Goal: Task Accomplishment & Management: Manage account settings

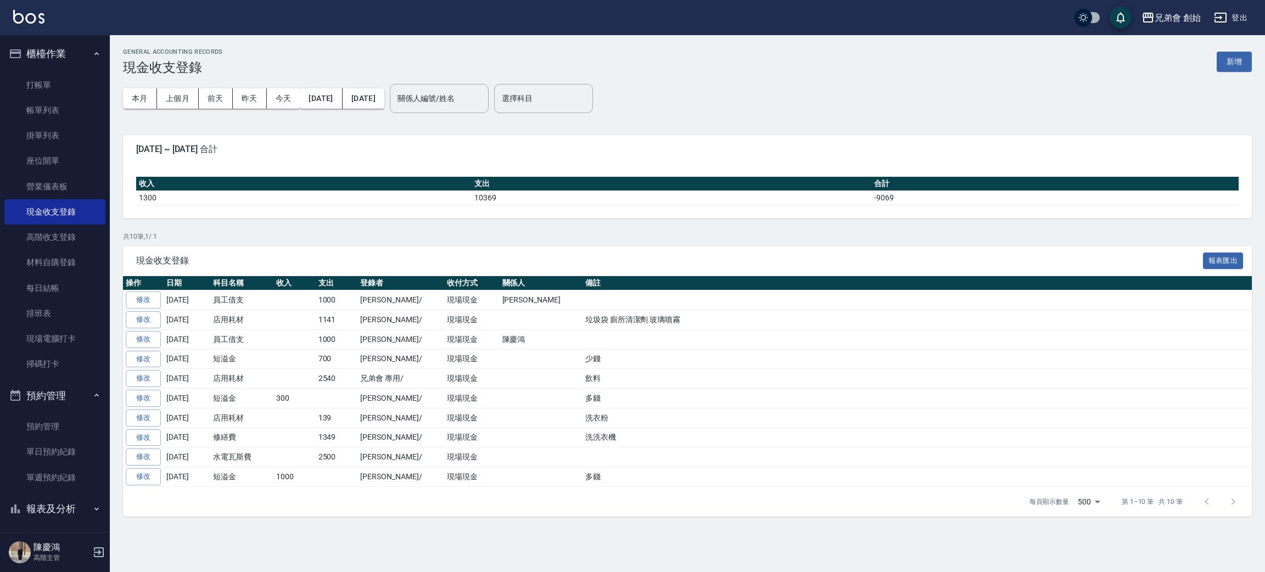
click at [65, 382] on ul "預約管理 單日預約紀錄 單週預約紀錄" at bounding box center [54, 225] width 101 height 314
click at [67, 453] on link "單日預約紀錄" at bounding box center [54, 451] width 101 height 25
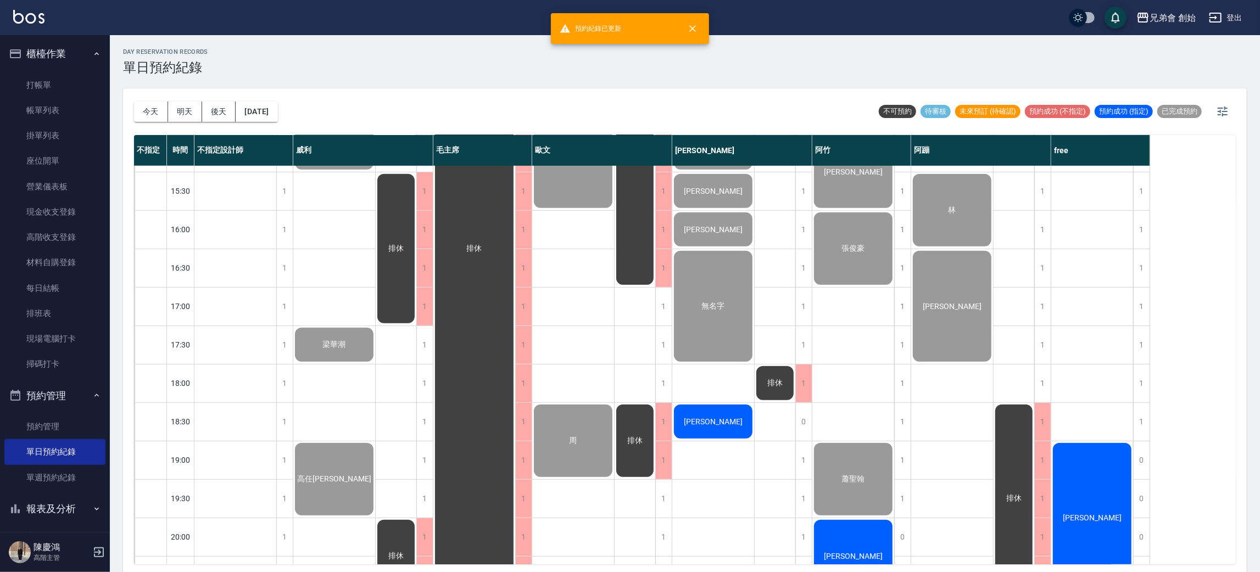
scroll to position [729, 0]
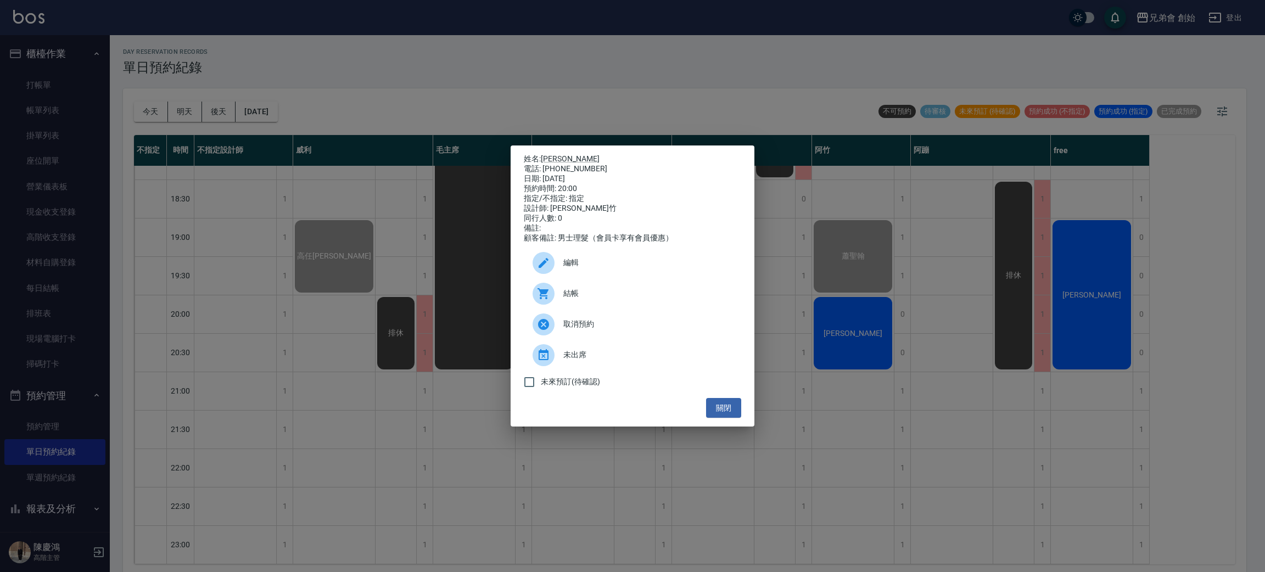
click at [627, 295] on span "結帳" at bounding box center [647, 294] width 169 height 12
click at [65, 64] on div "姓名: 王永慶 電話: 0920123893 日期: 2025/08/23 預約時間: 20:00 指定/不指定: 指定 設計師: 阿竹 同行人數: 0 備註…" at bounding box center [632, 286] width 1265 height 572
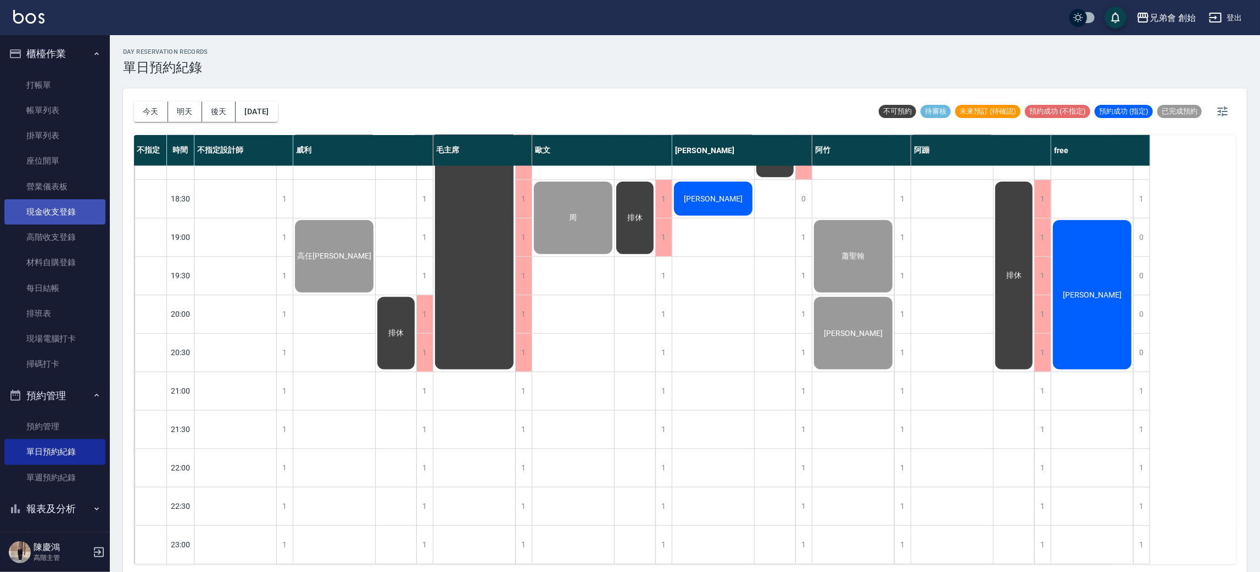
click at [65, 207] on link "現金收支登錄" at bounding box center [54, 211] width 101 height 25
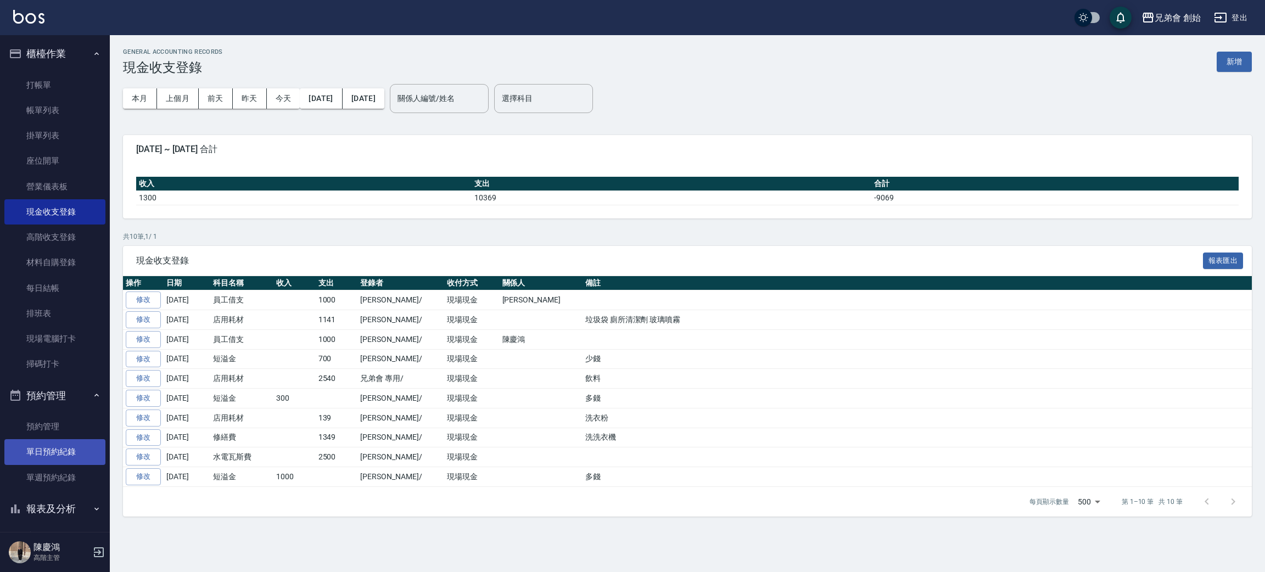
click at [58, 461] on link "單日預約紀錄" at bounding box center [54, 451] width 101 height 25
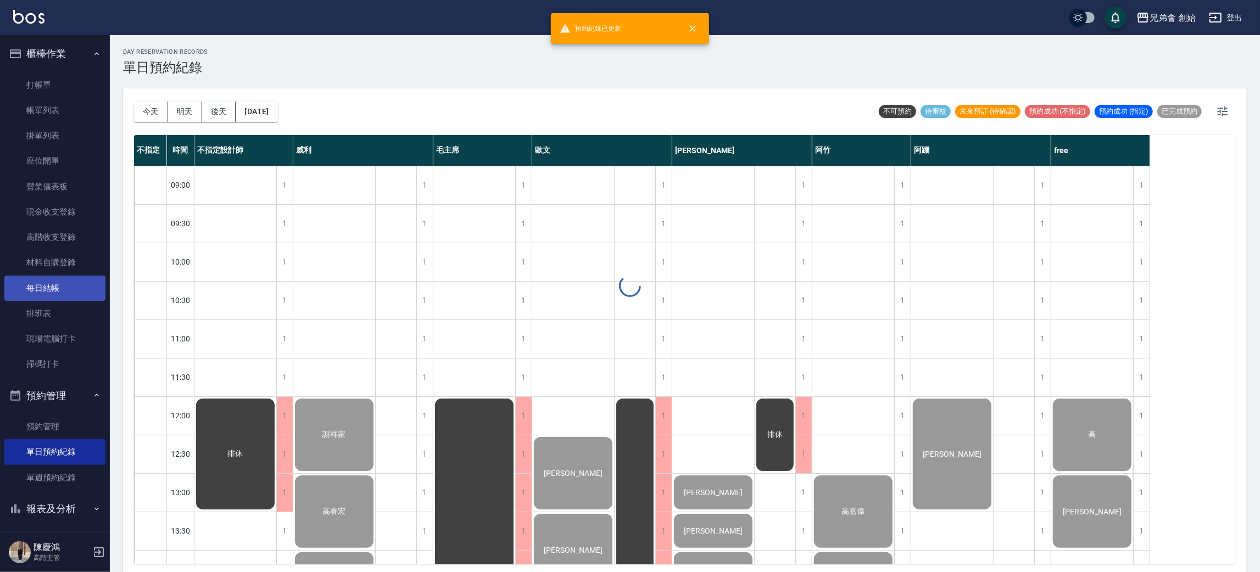
click at [47, 281] on link "每日結帳" at bounding box center [54, 288] width 101 height 25
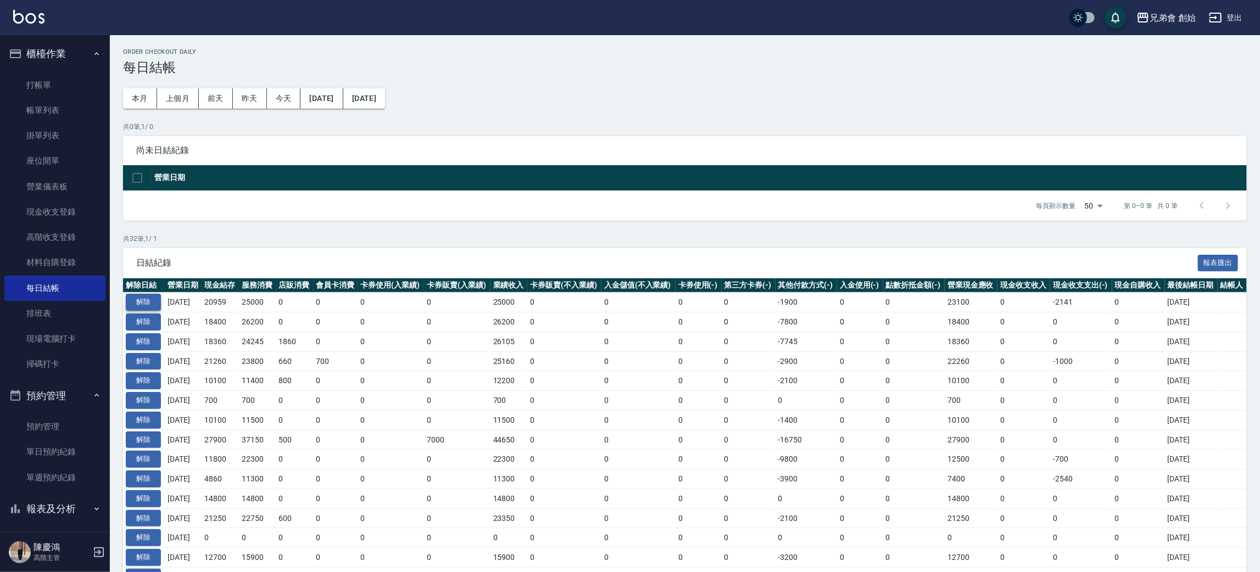
click at [153, 305] on button "解除" at bounding box center [143, 302] width 35 height 17
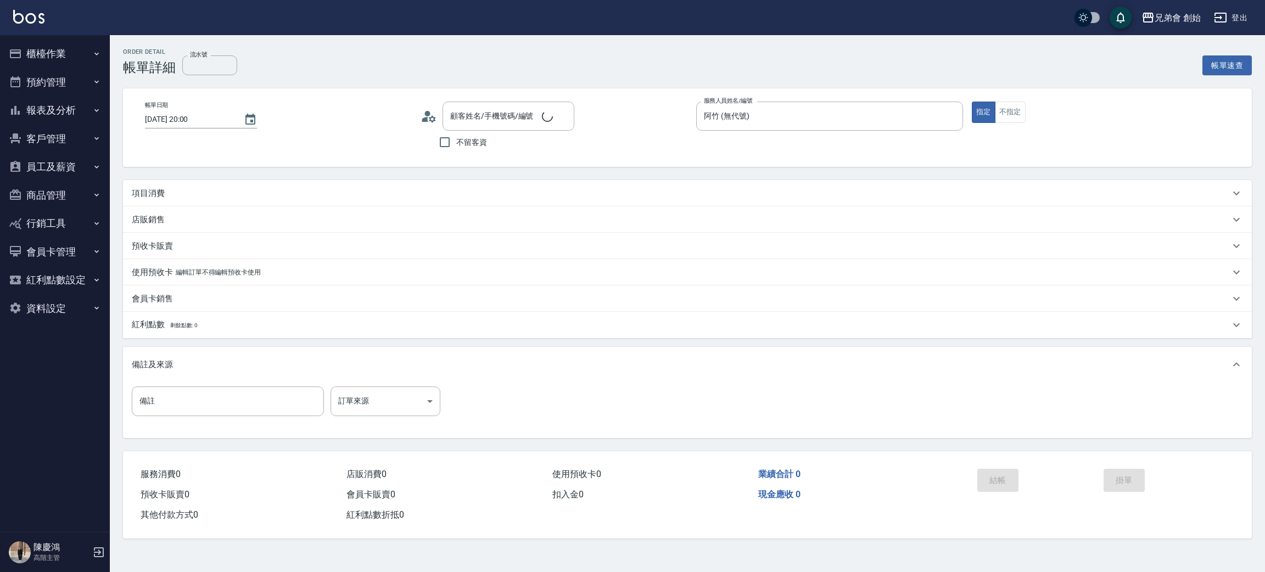
type input "[DATE] 20:00"
type input "阿竹 (無代號)"
click at [185, 192] on div "項目消費" at bounding box center [681, 194] width 1098 height 12
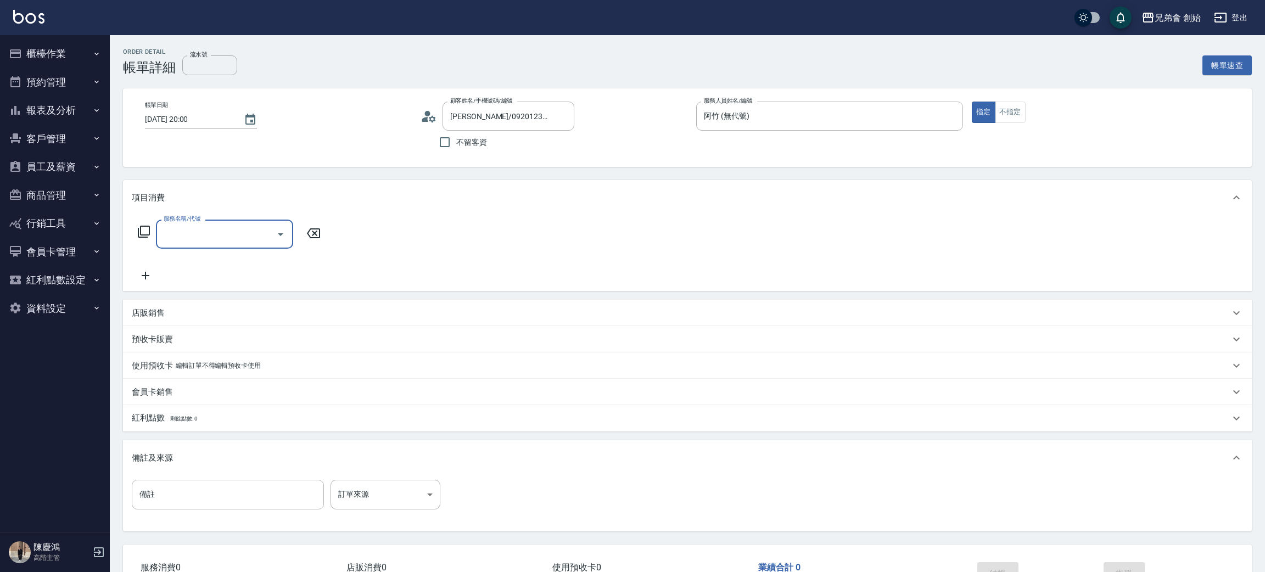
type input "王永慶/0920123893/null"
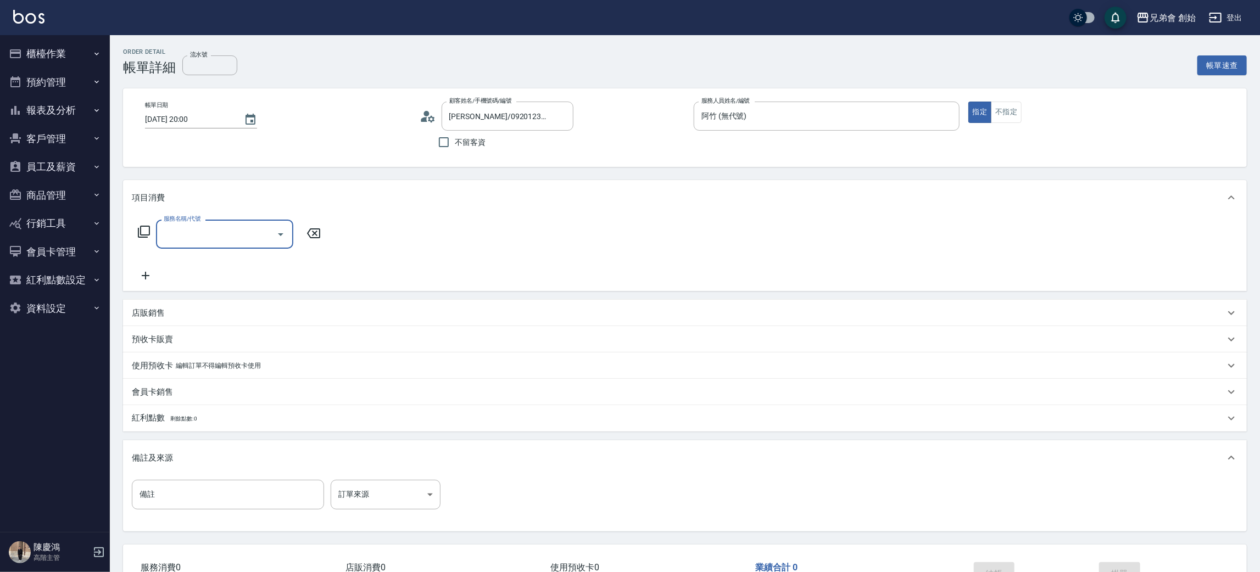
click at [217, 230] on input "服務名稱/代號" at bounding box center [216, 234] width 111 height 19
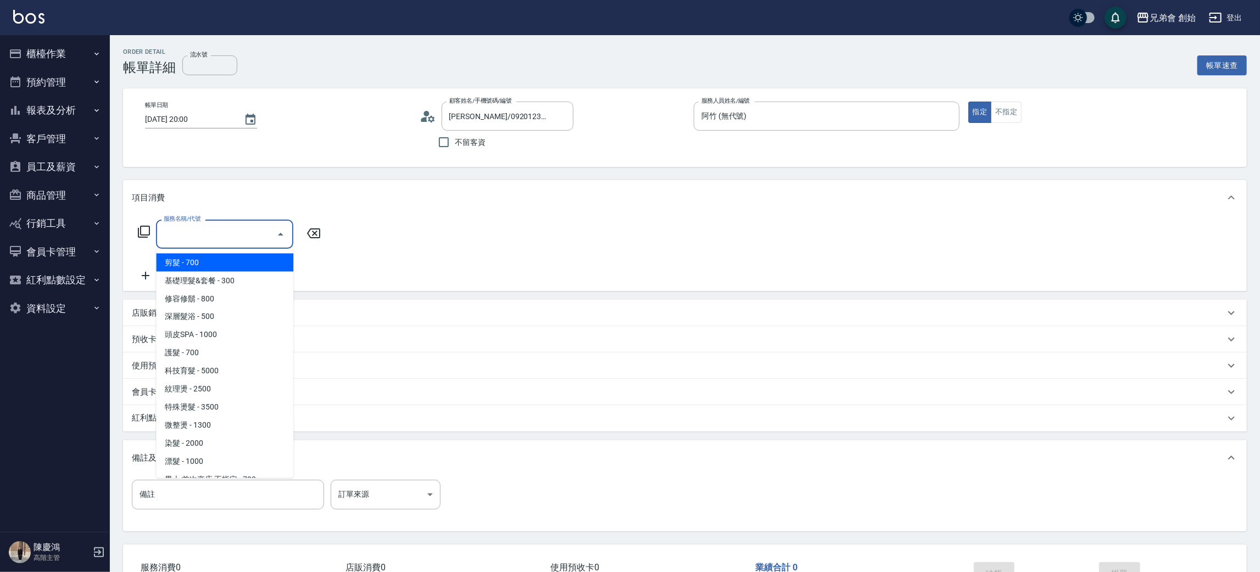
drag, startPoint x: 234, startPoint y: 260, endPoint x: 474, endPoint y: 316, distance: 245.9
click at [233, 259] on span "剪髮 - 700" at bounding box center [224, 263] width 137 height 18
type input "剪髮(A01)"
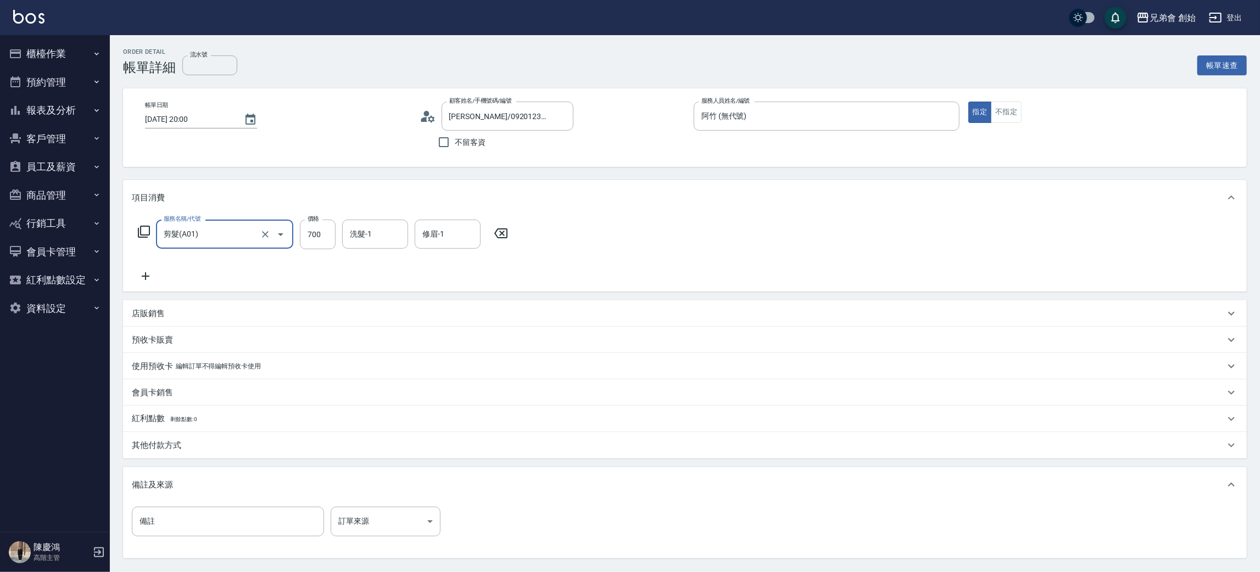
scroll to position [103, 0]
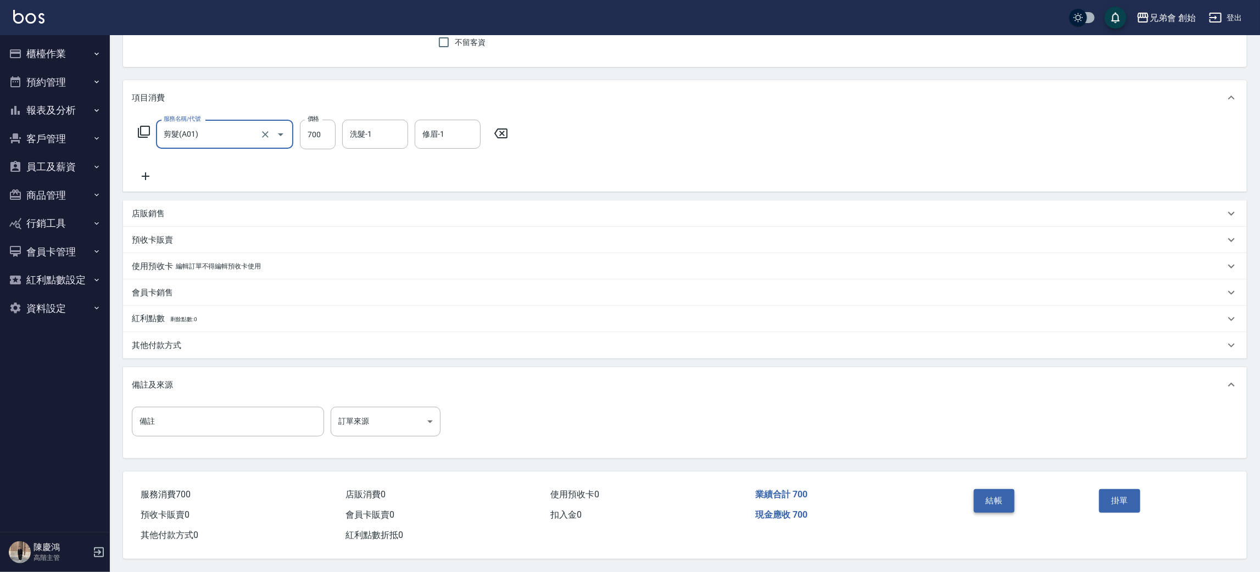
click at [986, 494] on button "結帳" at bounding box center [993, 500] width 41 height 23
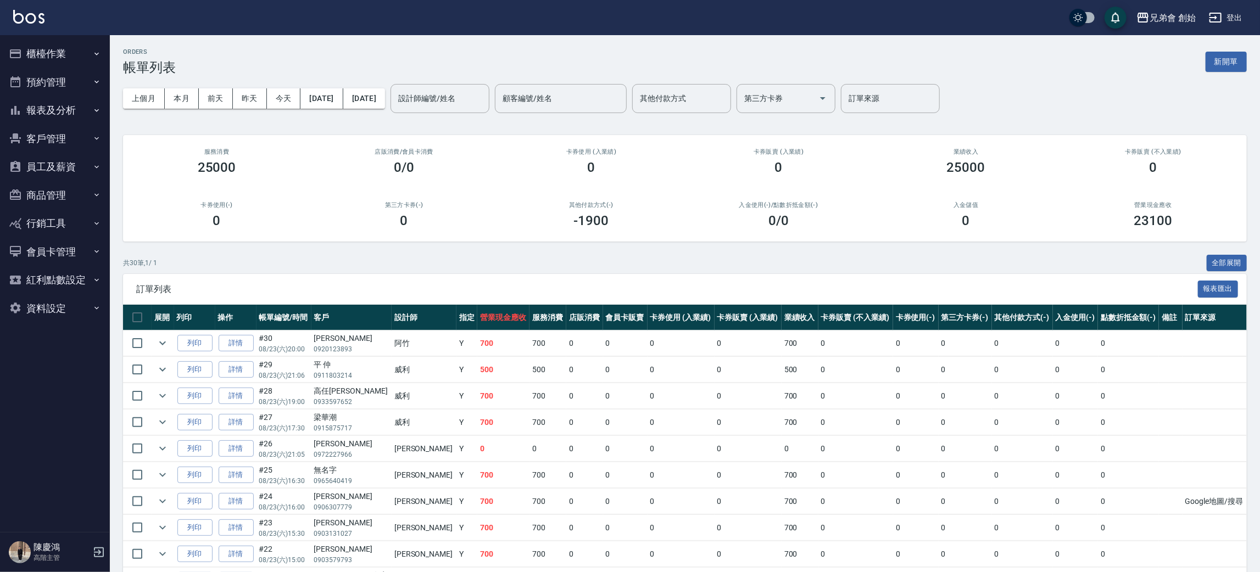
click at [76, 52] on button "櫃檯作業" at bounding box center [54, 54] width 101 height 29
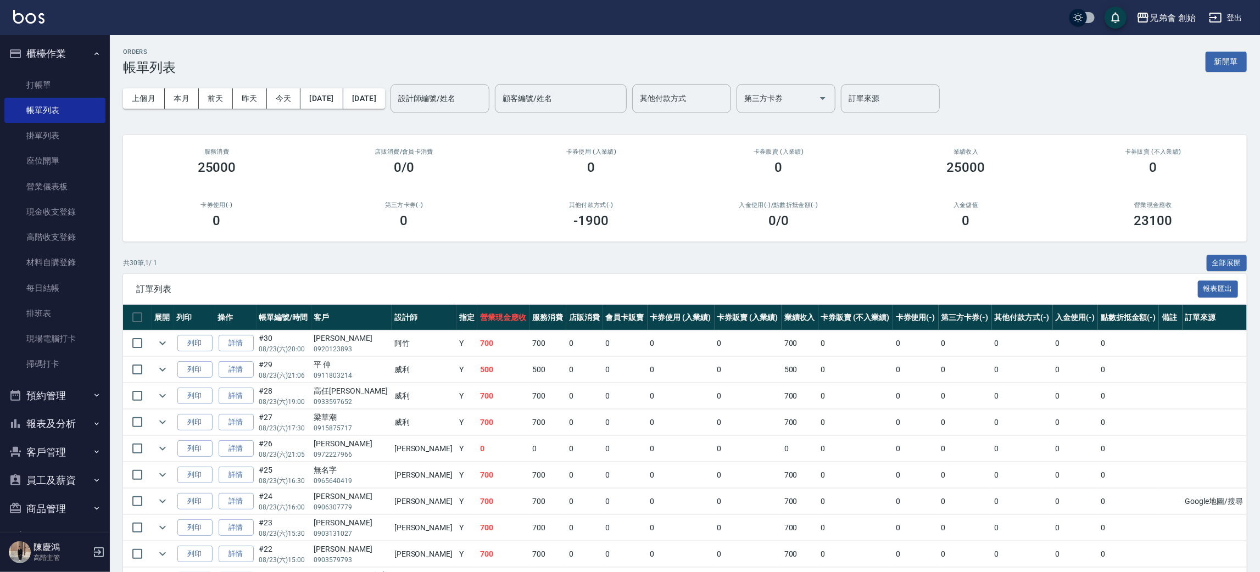
drag, startPoint x: 75, startPoint y: 288, endPoint x: 115, endPoint y: 281, distance: 40.1
click at [75, 288] on link "每日結帳" at bounding box center [54, 288] width 101 height 25
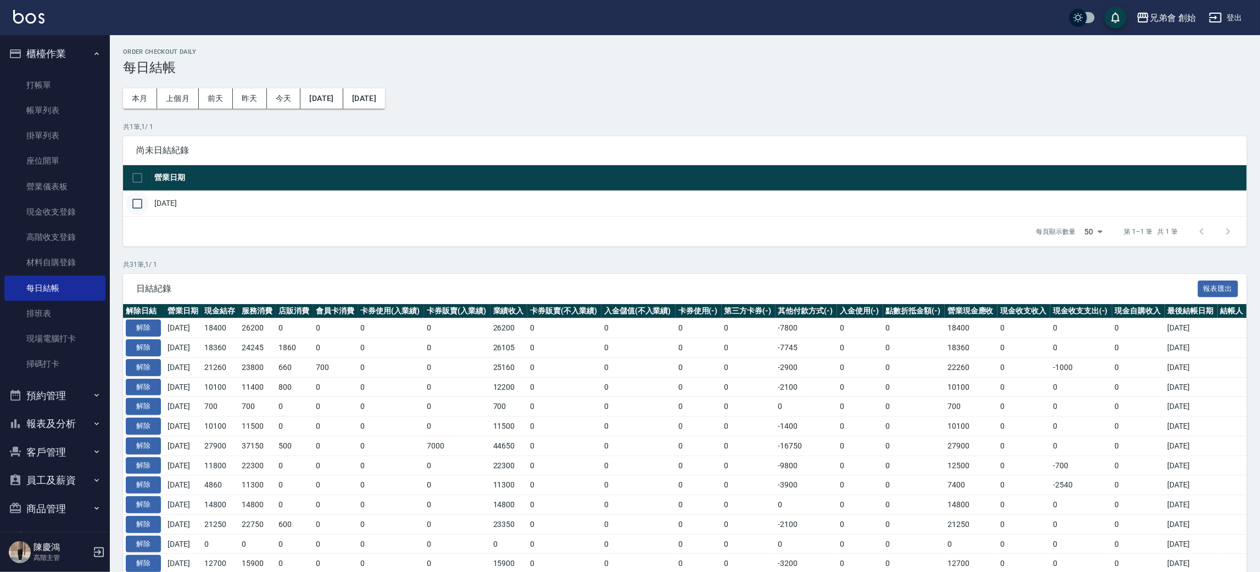
click at [138, 204] on input "checkbox" at bounding box center [137, 203] width 23 height 23
checkbox input "true"
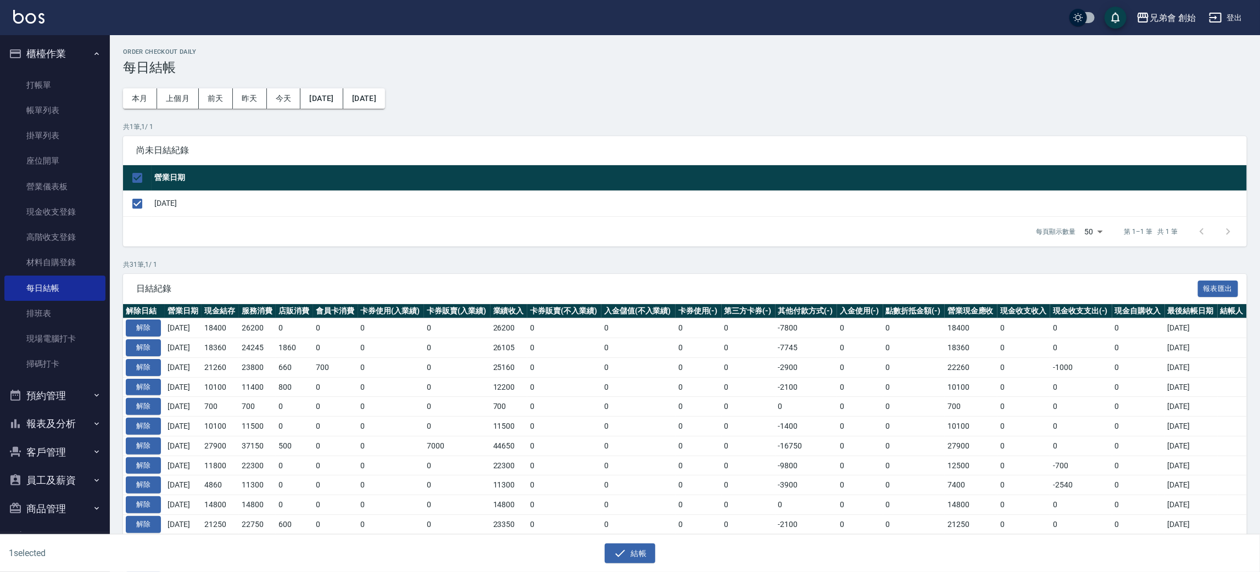
click at [637, 542] on div "結帳" at bounding box center [625, 549] width 625 height 29
drag, startPoint x: 644, startPoint y: 546, endPoint x: 642, endPoint y: 539, distance: 7.5
click at [644, 547] on button "結帳" at bounding box center [630, 554] width 51 height 20
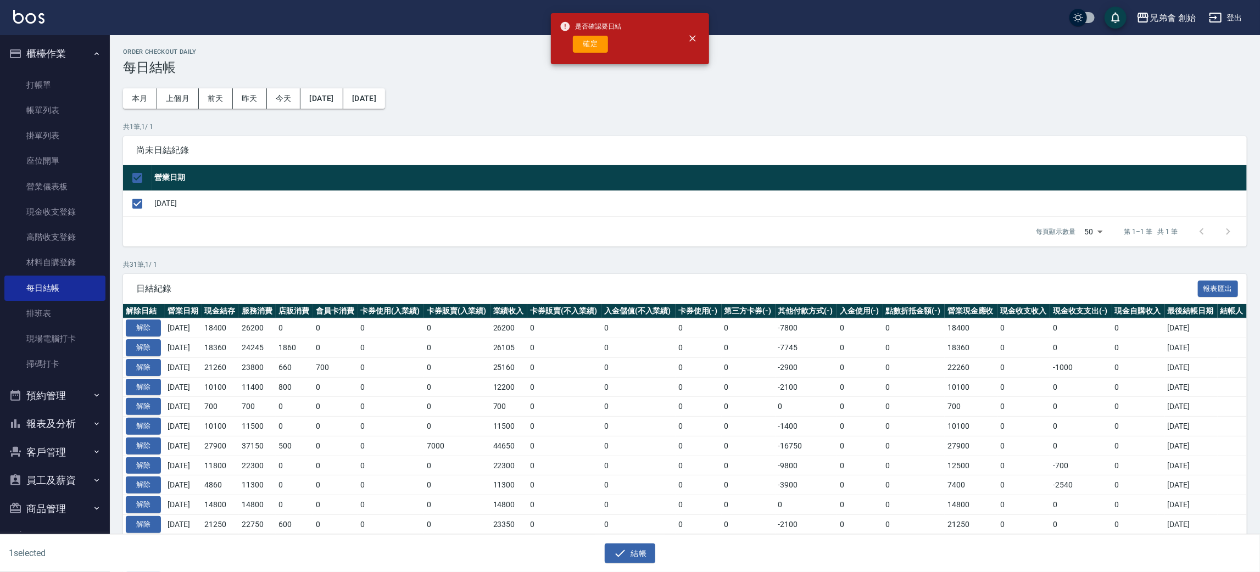
click at [585, 31] on span "是否確認要日結" at bounding box center [589, 26] width 61 height 11
click at [594, 48] on button "確定" at bounding box center [590, 44] width 35 height 17
checkbox input "false"
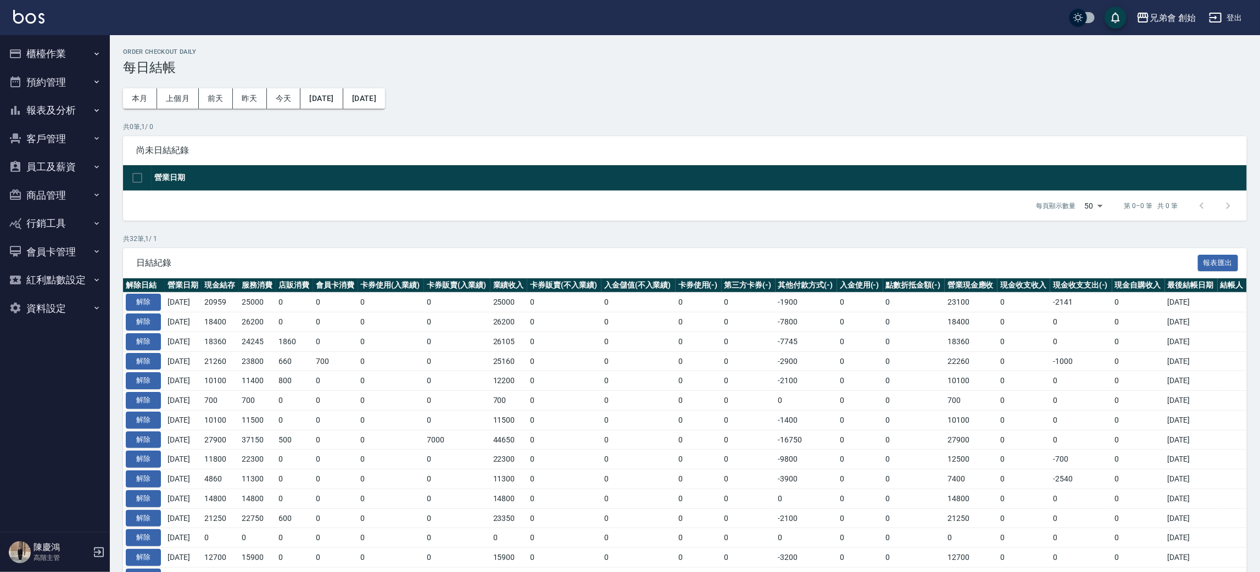
click at [52, 35] on ul "櫃檯作業 打帳單 帳單列表 掛單列表 座位開單 營業儀表板 現金收支登錄 高階收支登錄 材料自購登錄 每日結帳 排班表 現場電腦打卡 掃碼打卡 預約管理 預約…" at bounding box center [54, 181] width 101 height 292
click at [65, 44] on button "櫃檯作業" at bounding box center [54, 54] width 101 height 29
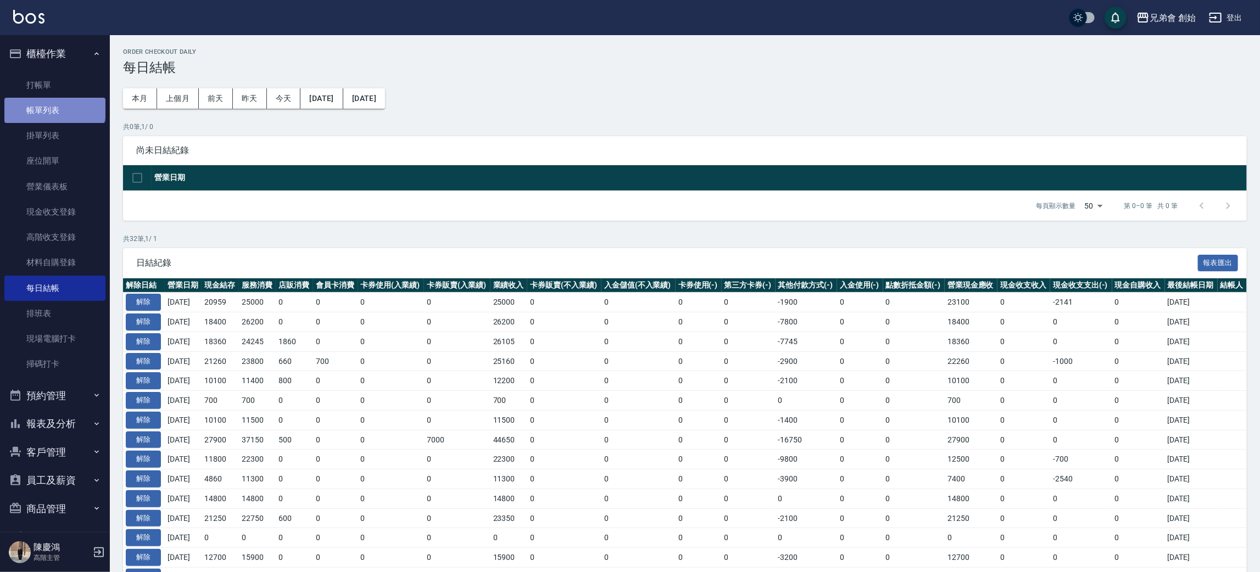
click at [54, 107] on link "帳單列表" at bounding box center [54, 110] width 101 height 25
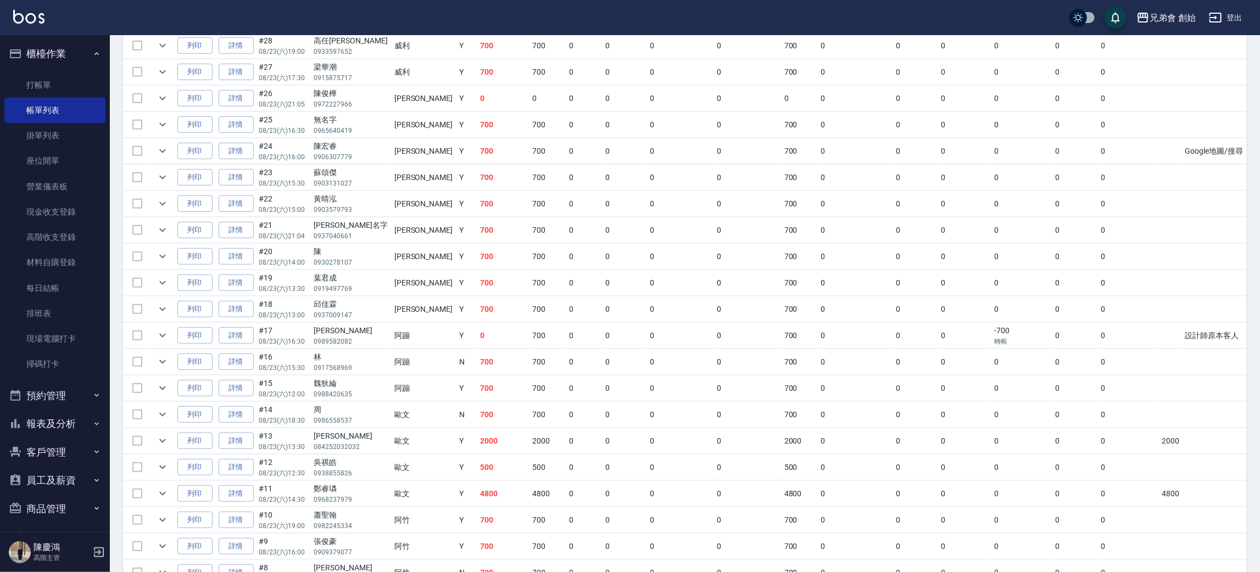
scroll to position [433, 0]
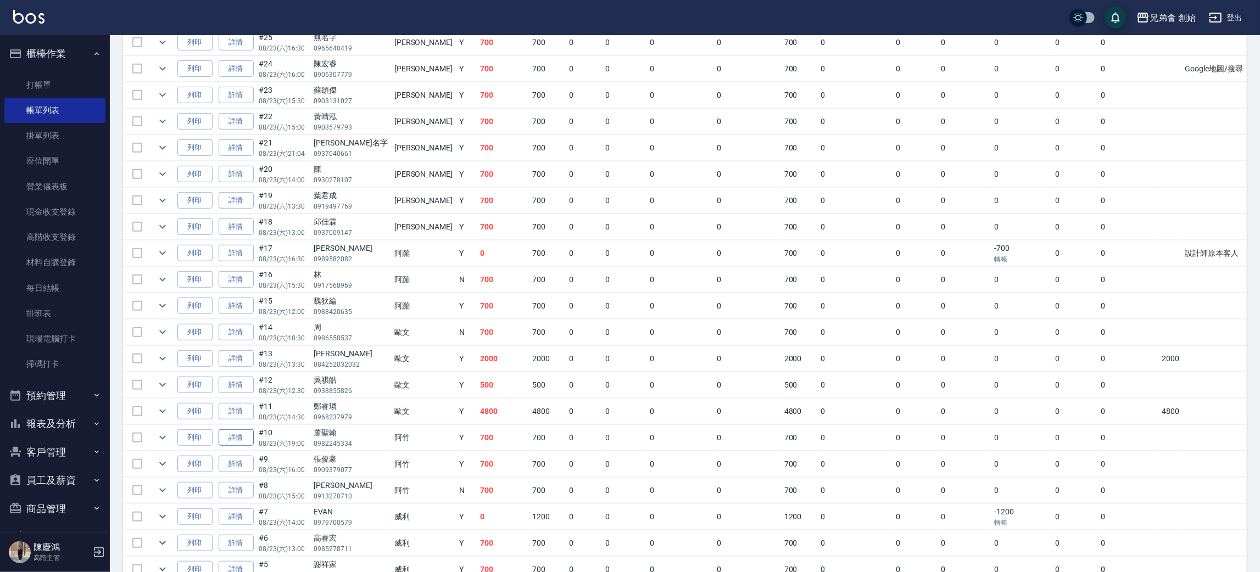
click at [249, 443] on link "詳情" at bounding box center [236, 437] width 35 height 17
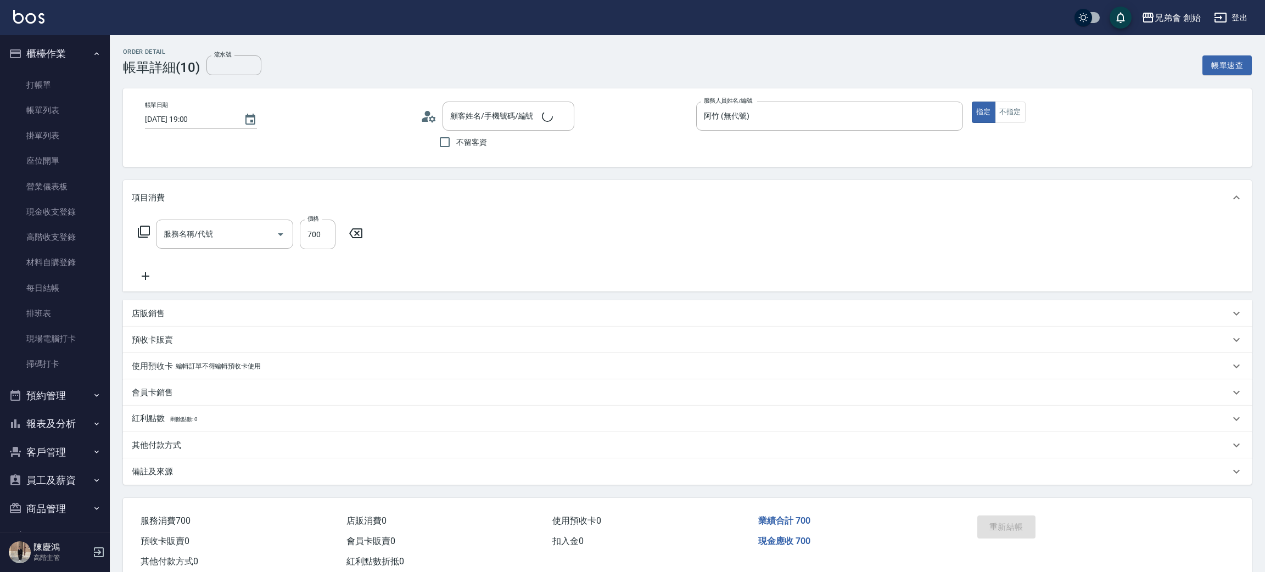
type input "[DATE] 19:00"
type input "阿竹 (無代號)"
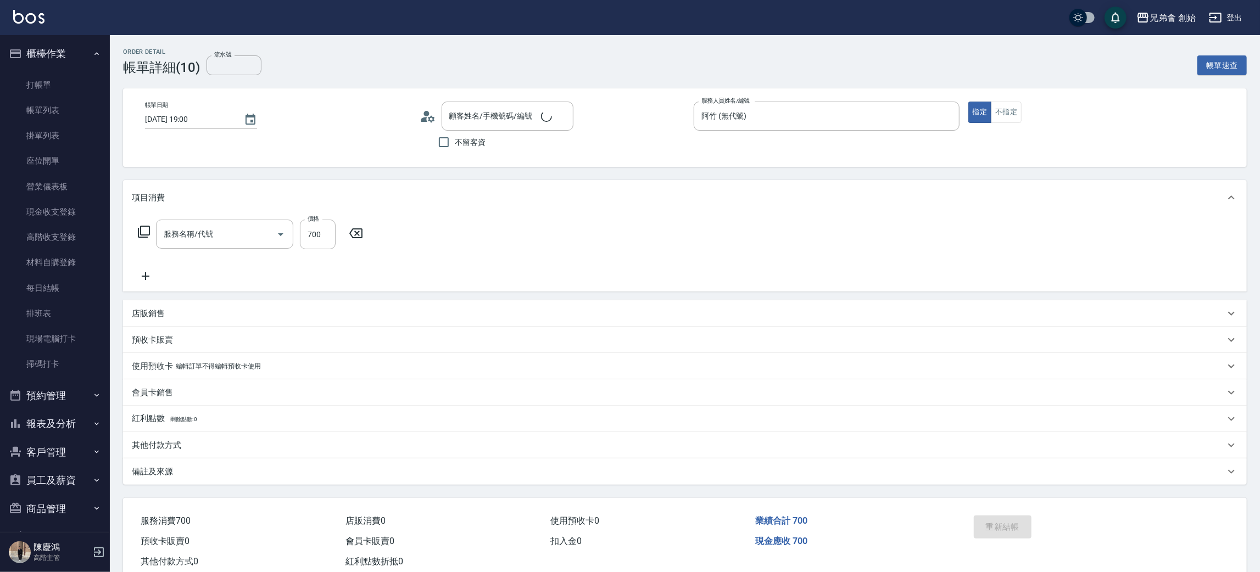
type input "剪髮(A01)"
type input "蕭聖翰/0982245334/"
click at [196, 446] on div "其他付款方式" at bounding box center [678, 446] width 1093 height 12
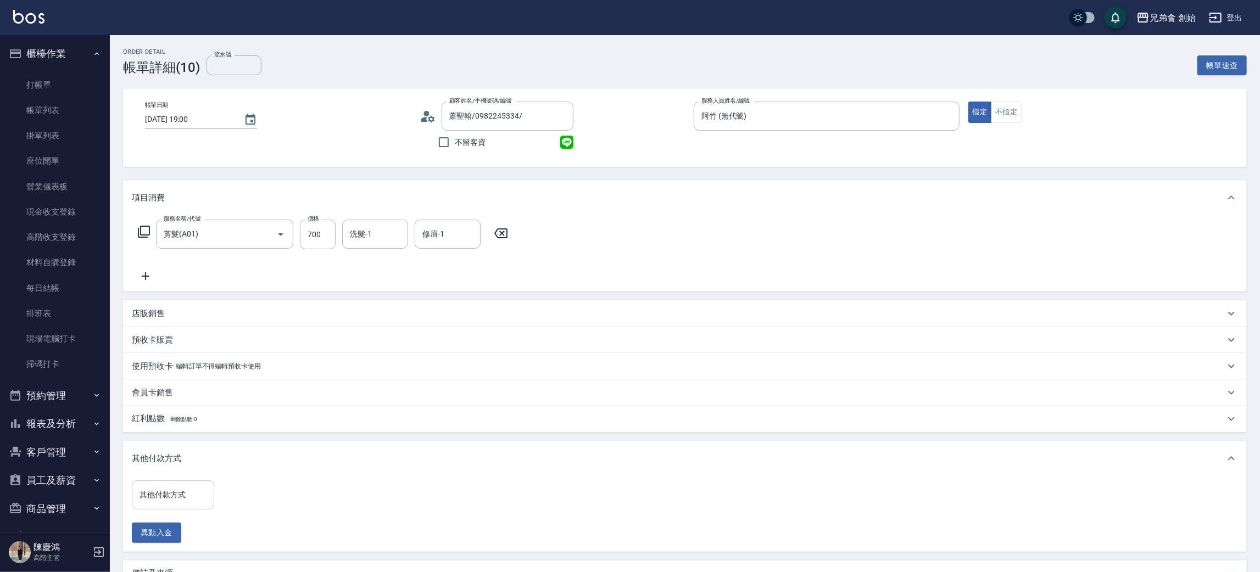
click at [180, 497] on input "其他付款方式" at bounding box center [173, 494] width 72 height 19
click at [185, 430] on span "轉帳" at bounding box center [173, 431] width 82 height 18
type input "轉帳"
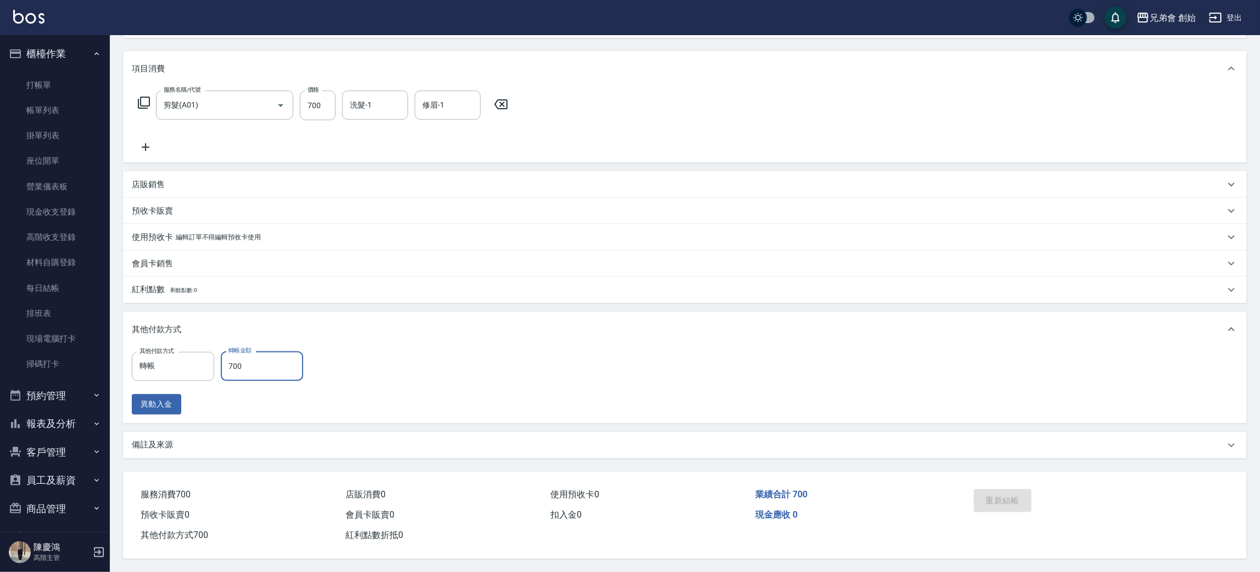
type input "700"
drag, startPoint x: 924, startPoint y: 445, endPoint x: 860, endPoint y: 417, distance: 69.4
click at [924, 444] on div "備註及來源" at bounding box center [678, 445] width 1093 height 12
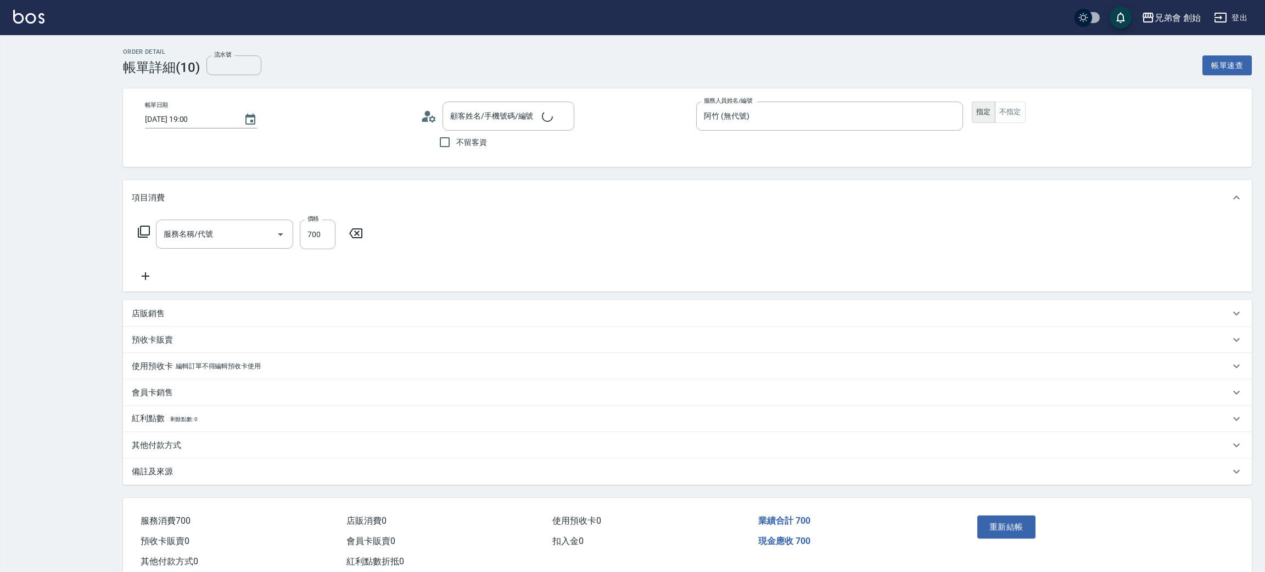
type input "[DATE] 19:00"
type input "阿竹 (無代號)"
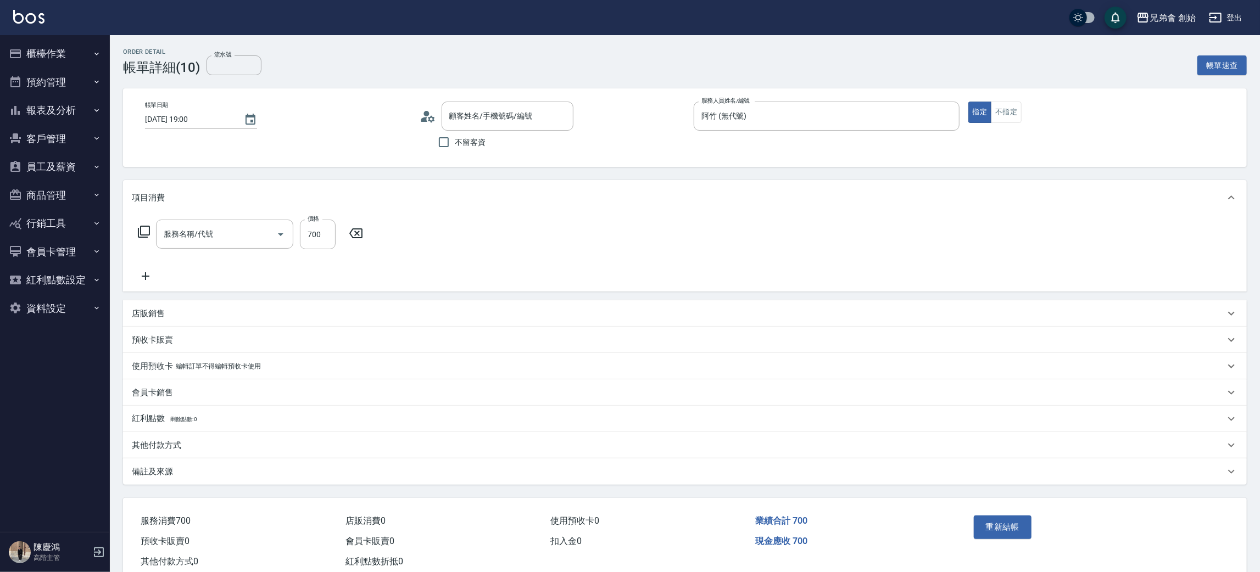
type input "蕭聖翰/0982245334/"
type input "剪髮(A01)"
click at [179, 450] on p "其他付款方式" at bounding box center [156, 446] width 49 height 12
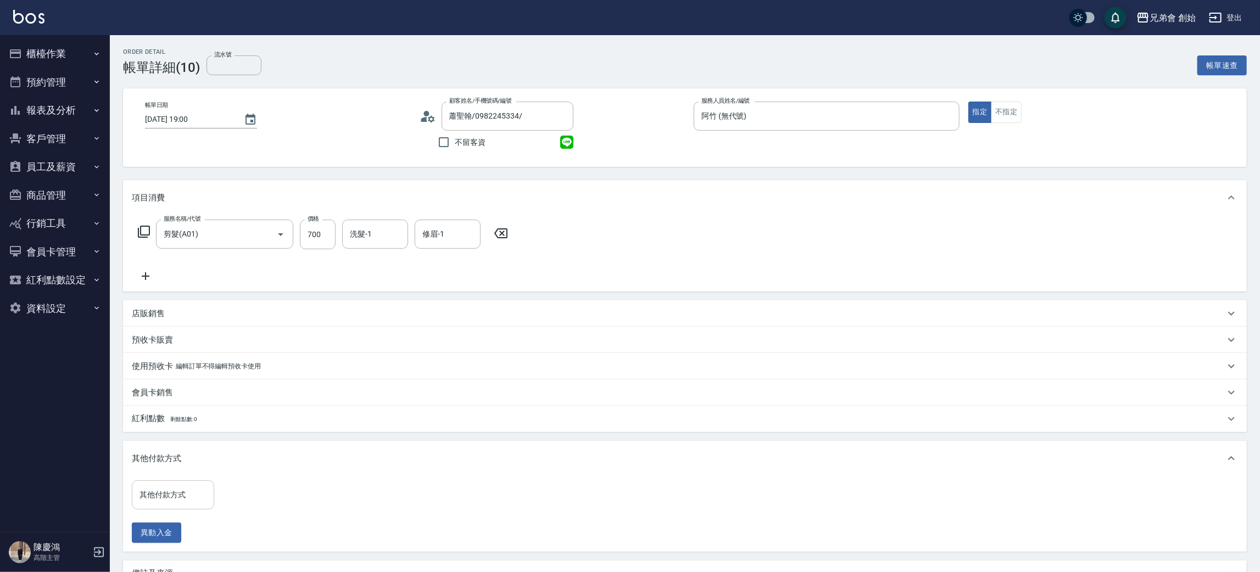
click at [178, 499] on input "其他付款方式" at bounding box center [173, 494] width 72 height 19
click at [166, 433] on span "轉帳" at bounding box center [173, 431] width 82 height 18
type input "轉帳"
drag, startPoint x: 254, startPoint y: 518, endPoint x: 256, endPoint y: 497, distance: 20.9
click at [254, 516] on div "其他付款方式 轉帳 其他付款方式 轉帳金額 0 轉帳金額 異動入金" at bounding box center [221, 511] width 178 height 63
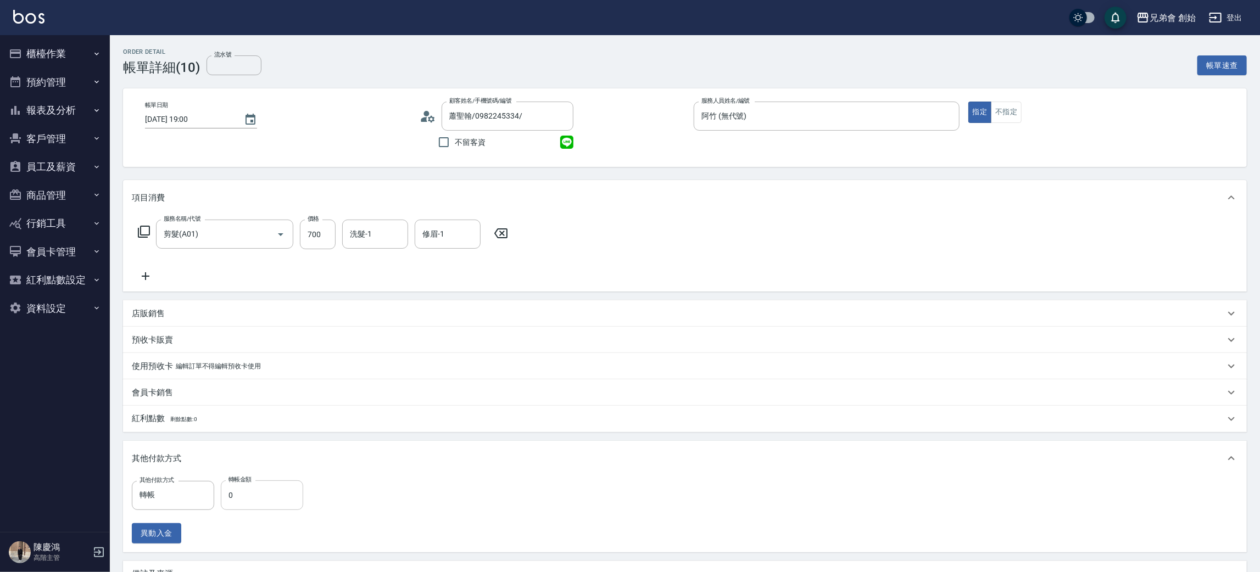
drag, startPoint x: 256, startPoint y: 497, endPoint x: 255, endPoint y: 488, distance: 9.9
click at [256, 497] on input "0" at bounding box center [262, 495] width 82 height 30
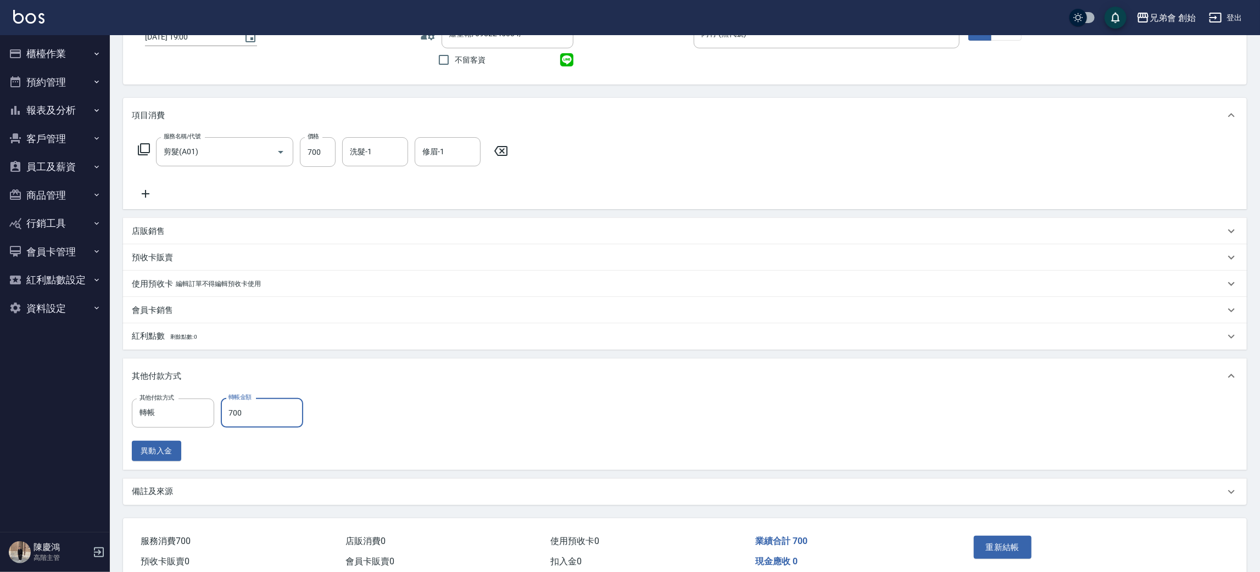
scroll to position [131, 0]
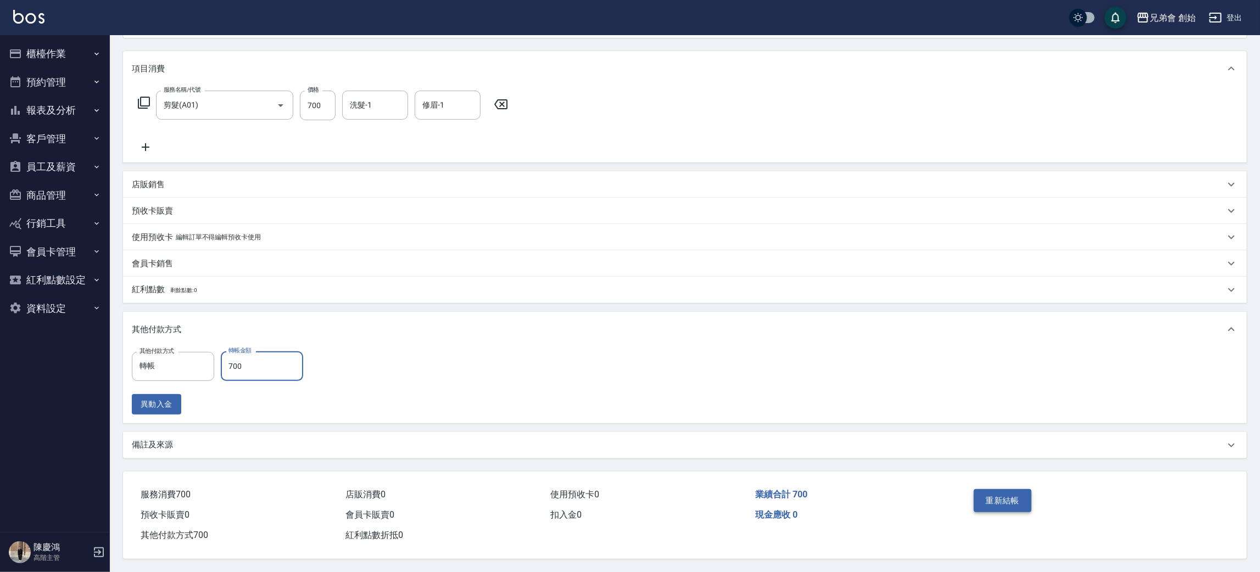
type input "700"
click at [1004, 496] on button "重新結帳" at bounding box center [1002, 500] width 58 height 23
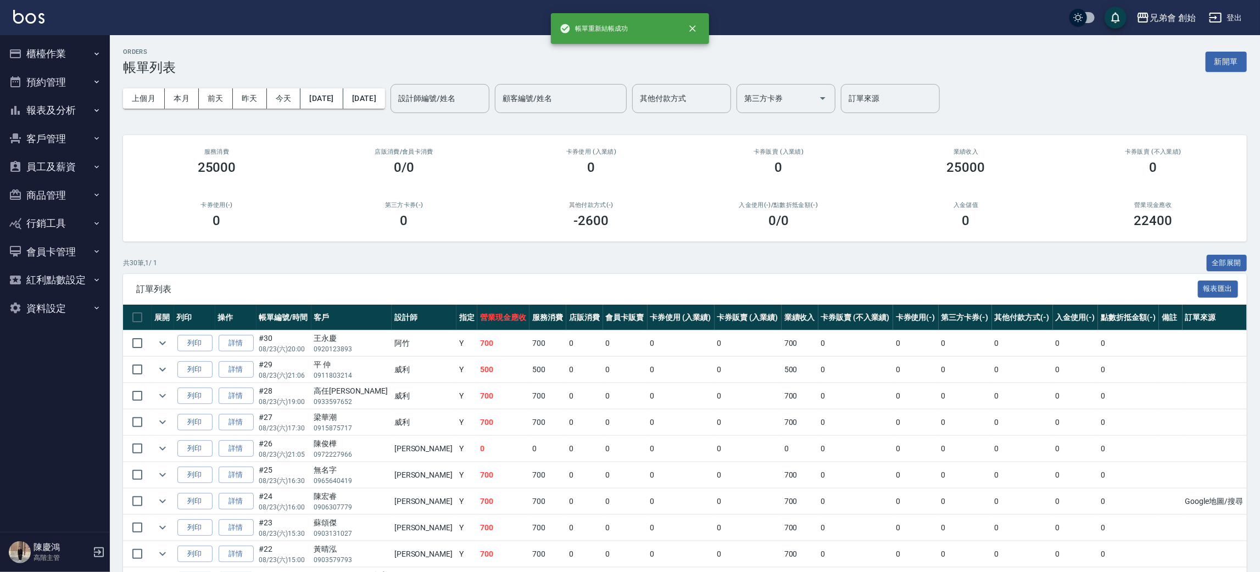
click at [64, 59] on button "櫃檯作業" at bounding box center [54, 54] width 101 height 29
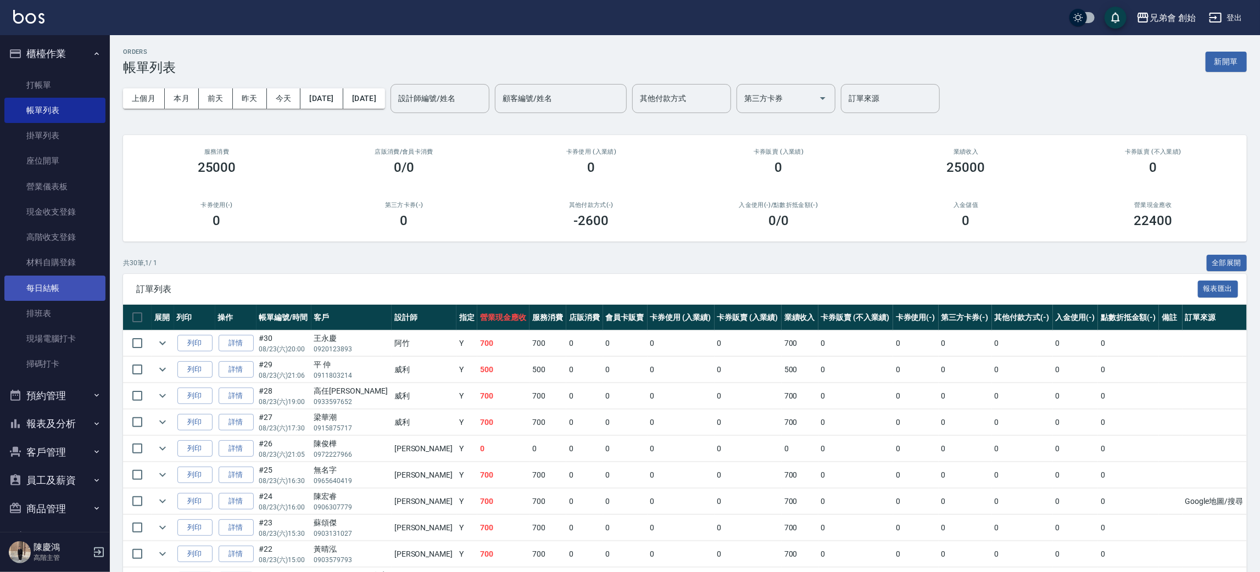
click at [65, 299] on link "每日結帳" at bounding box center [54, 288] width 101 height 25
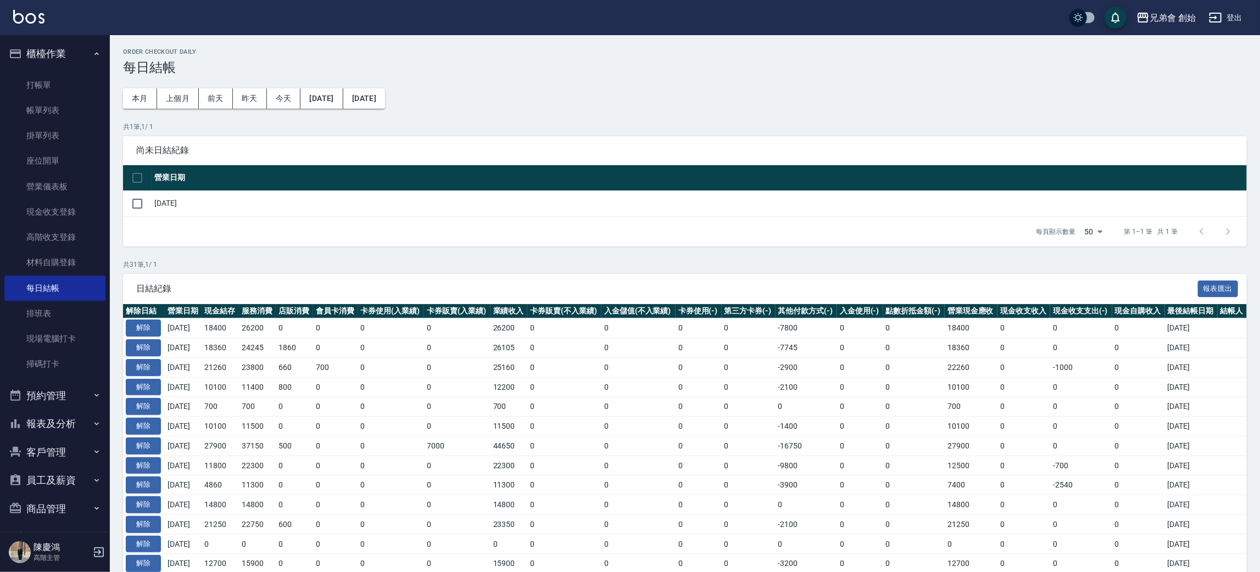
click at [173, 203] on td "[DATE]" at bounding box center [699, 204] width 1095 height 26
click at [120, 204] on div "Order checkout daily 每日結帳 本月 上個月 前天 昨天 今天 2025/07/23 2025/08/23 共 1 筆, 1 / 1 尚未…" at bounding box center [685, 509] width 1150 height 949
click at [128, 201] on input "checkbox" at bounding box center [137, 203] width 23 height 23
checkbox input "true"
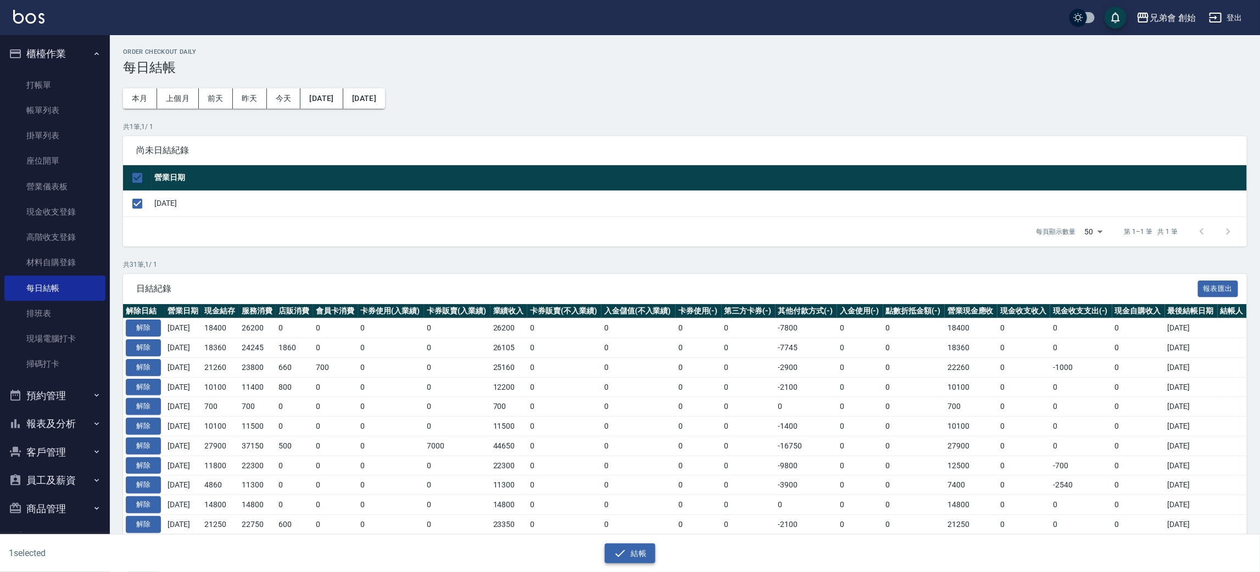
click at [641, 549] on button "結帳" at bounding box center [630, 554] width 51 height 20
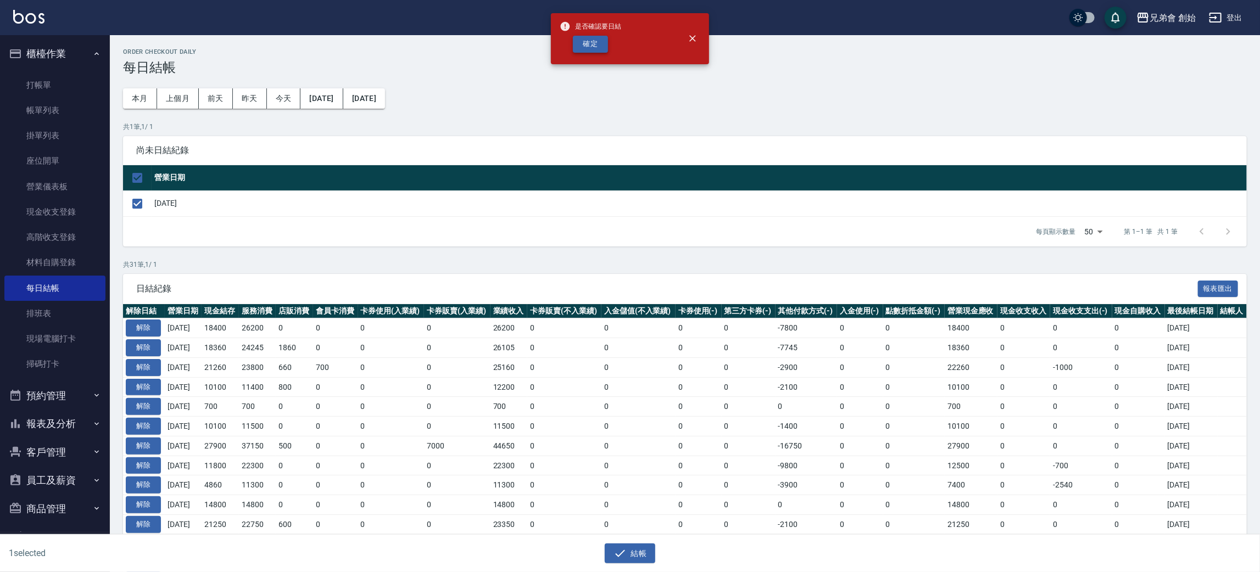
click at [584, 45] on button "確定" at bounding box center [590, 44] width 35 height 17
checkbox input "false"
